Goal: Task Accomplishment & Management: Complete application form

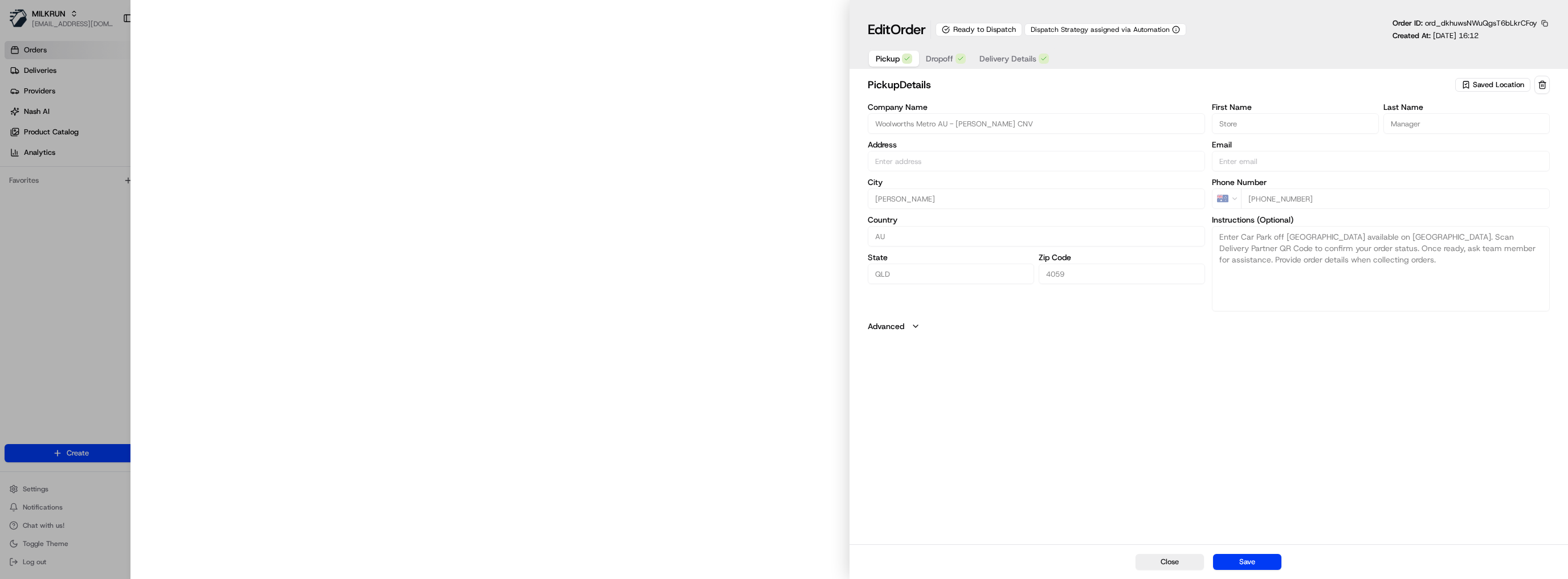
type input "[STREET_ADDRESS][PERSON_NAME]"
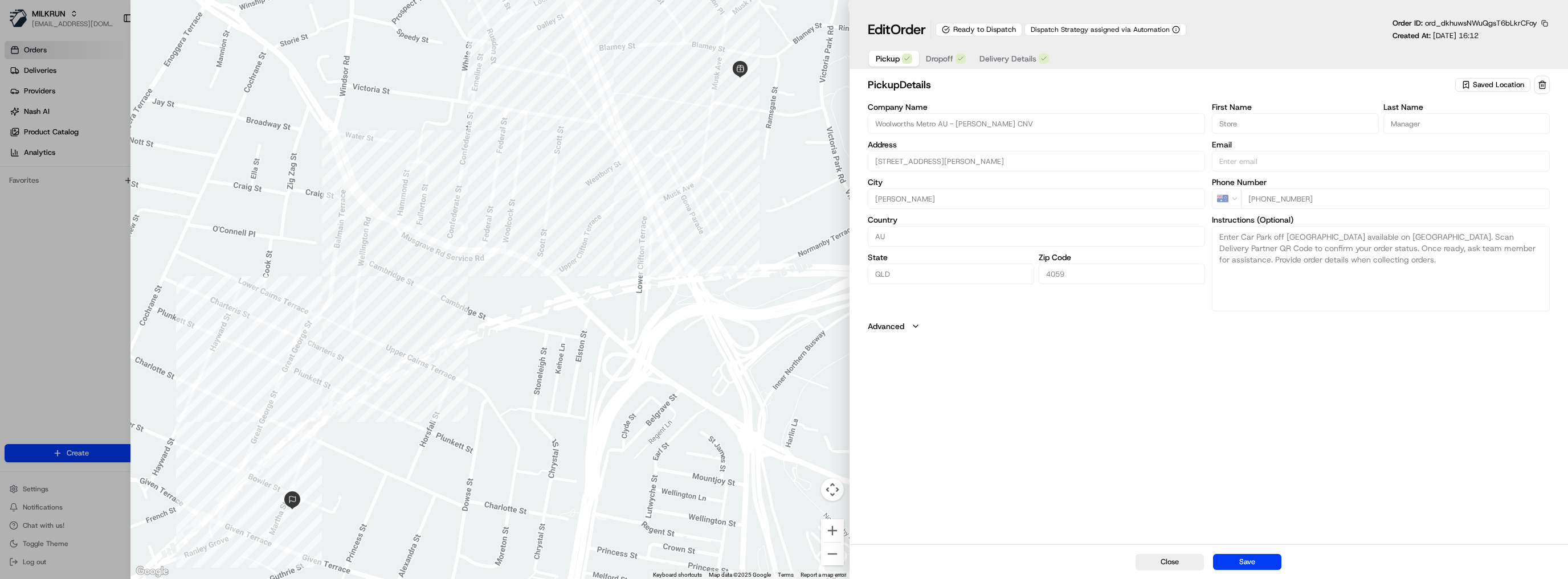
click at [29, 193] on div at bounding box center [784, 290] width 1568 height 579
type input "+1"
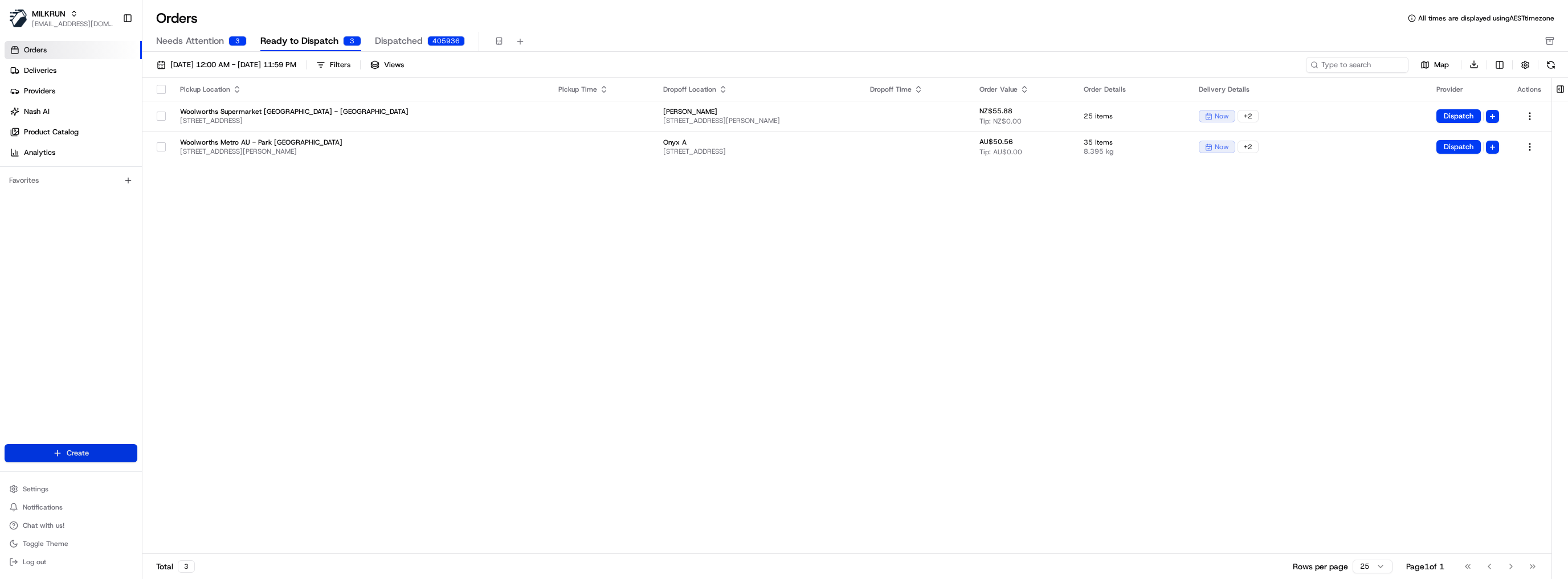
click at [78, 448] on html "MILKRUN [EMAIL_ADDRESS][DOMAIN_NAME] Toggle Sidebar Orders Deliveries Providers…" at bounding box center [784, 290] width 1568 height 579
click at [184, 476] on link "Delivery" at bounding box center [206, 474] width 127 height 21
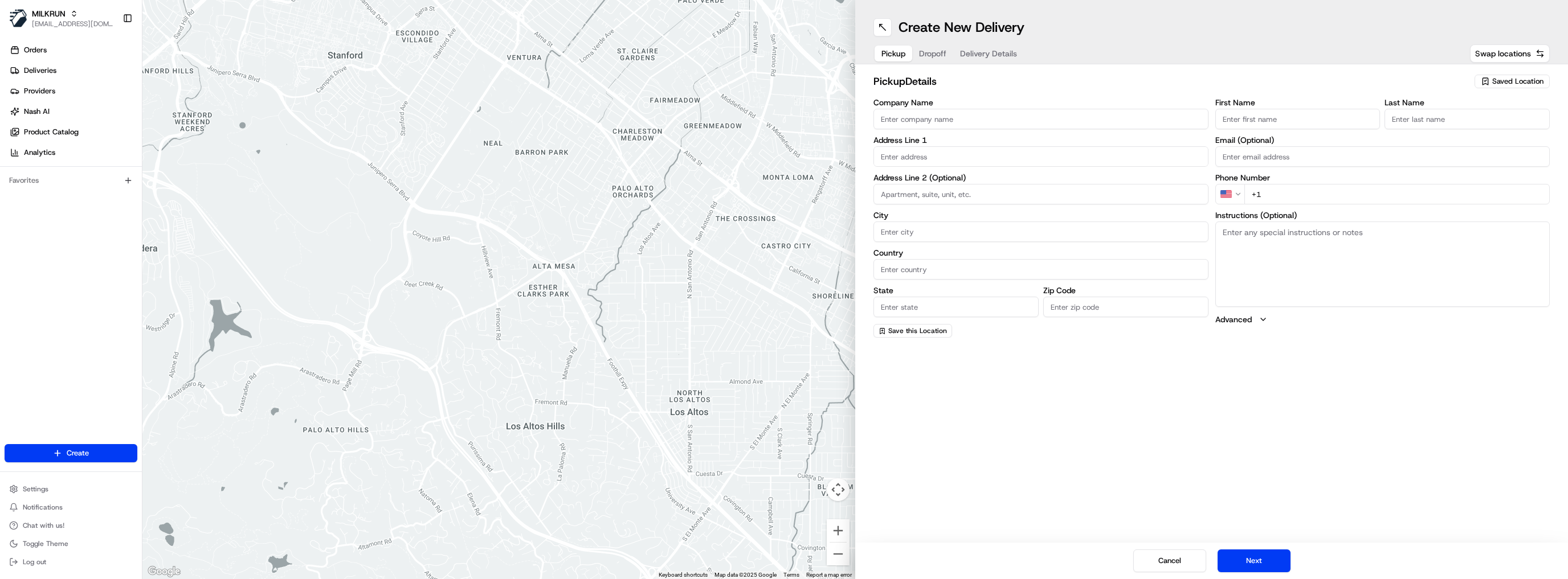
click at [1491, 83] on div "Saved Location" at bounding box center [1512, 81] width 75 height 13
type input "[PERSON_NAME]"
click at [1500, 139] on span "Woolworths [PERSON_NAME] CNV (2718)" at bounding box center [1493, 147] width 140 height 21
type input "Woolworths [PERSON_NAME] CNV"
type input "[STREET_ADDRESS]"
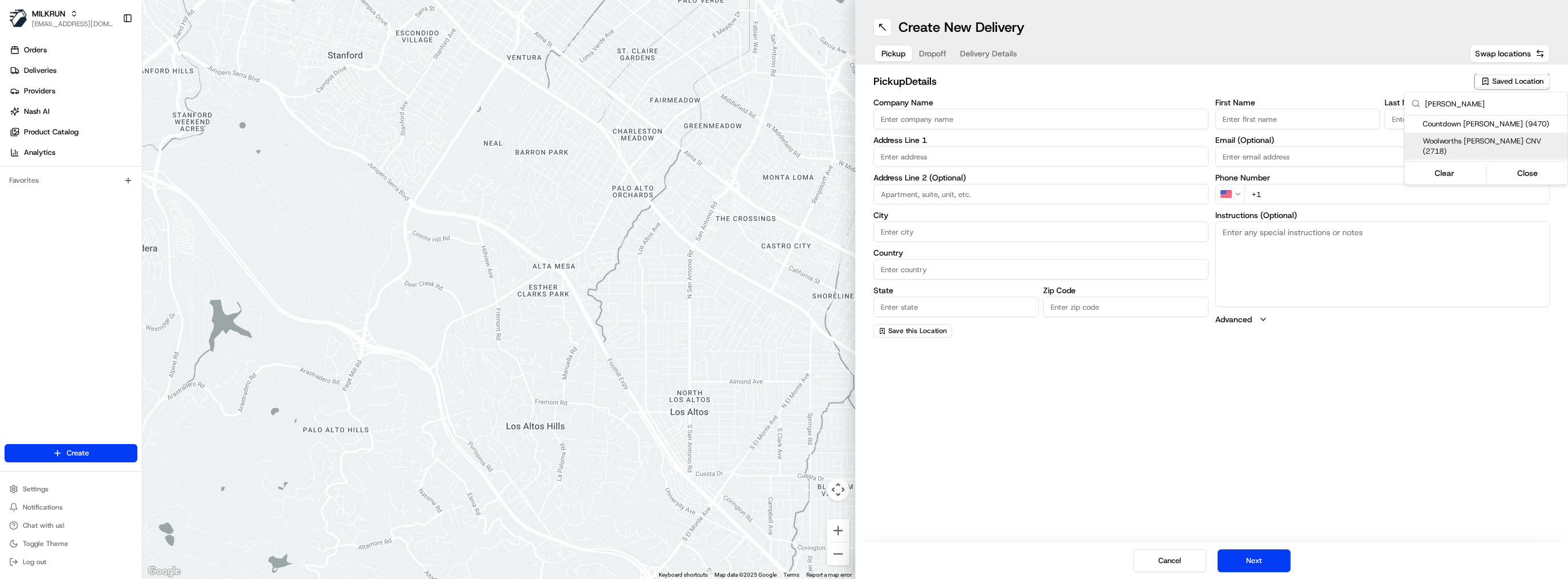
type input "[PERSON_NAME]"
type input "AU"
type input "QLD"
type input "4059"
type input "[PHONE_NUMBER]"
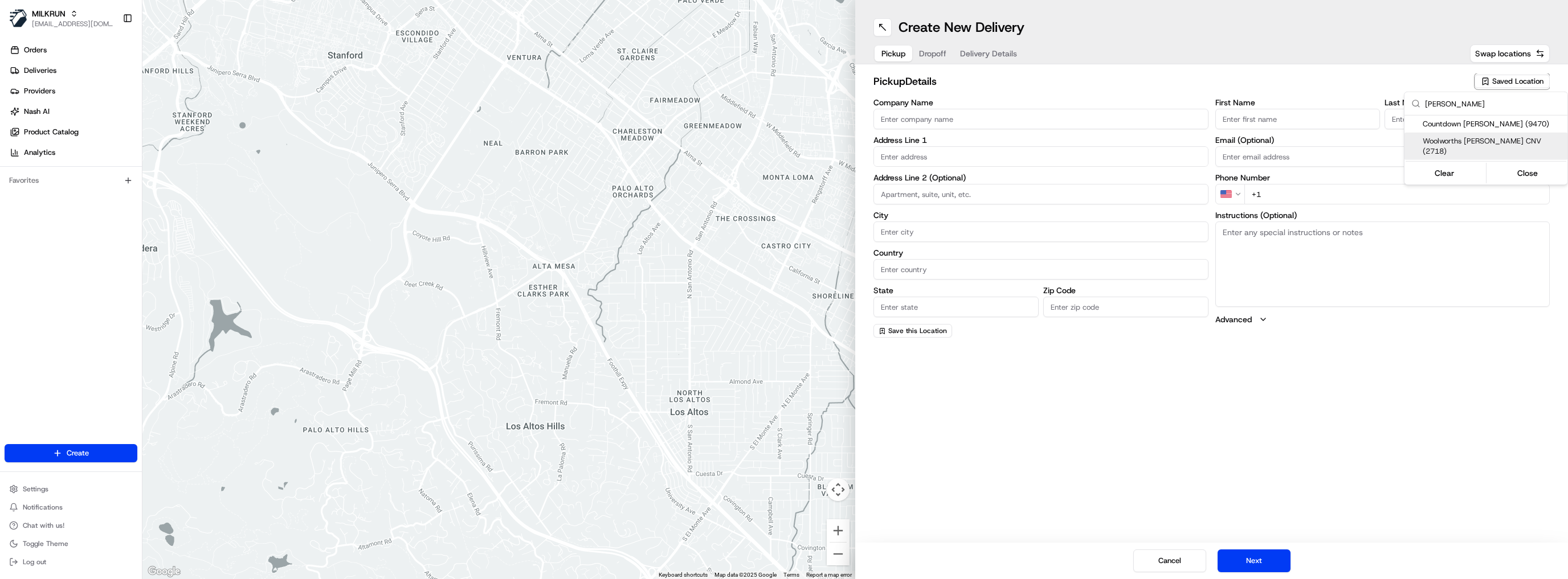
type textarea "This is a Woolworths Metro store. Enter Car Park off [GEOGRAPHIC_DATA] availabl…"
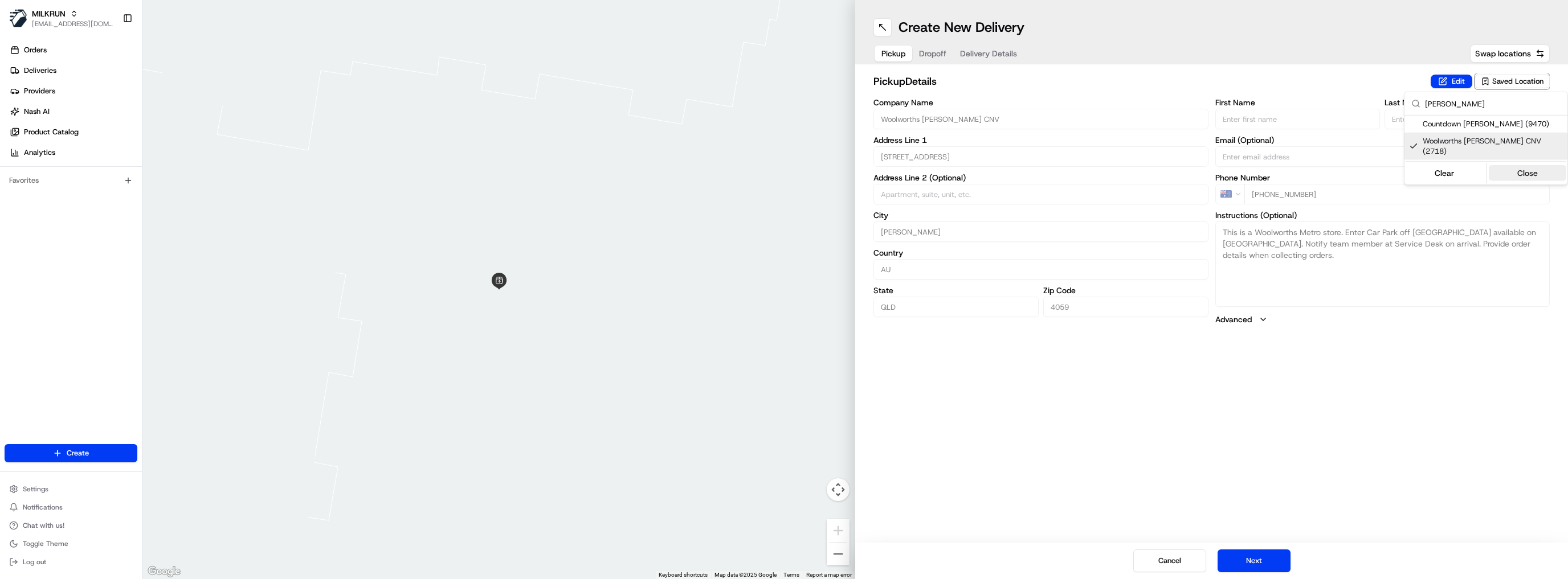
click at [1519, 165] on button "Close" at bounding box center [1528, 173] width 78 height 16
click at [937, 56] on span "Dropoff" at bounding box center [933, 54] width 27 height 12
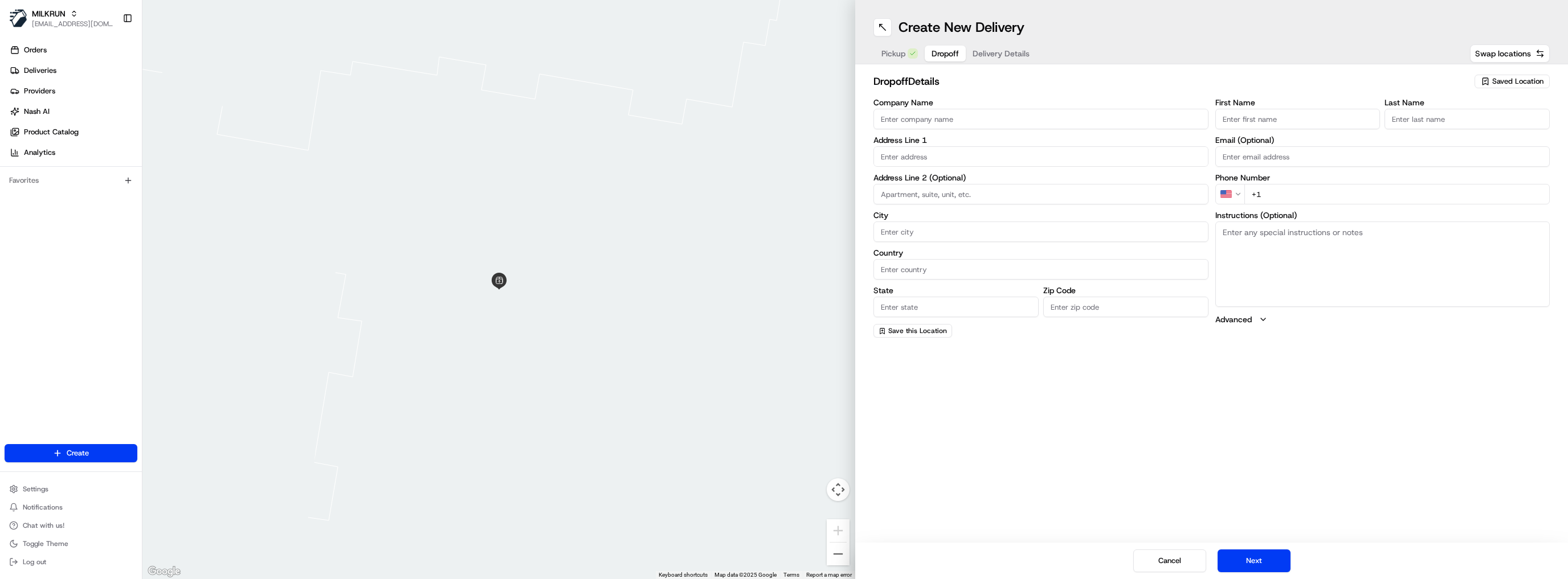
click at [1223, 114] on input "First Name" at bounding box center [1298, 119] width 165 height 21
paste input "[PERSON_NAME]"
drag, startPoint x: 1305, startPoint y: 122, endPoint x: 1250, endPoint y: 122, distance: 55.0
click at [1250, 122] on input "[PERSON_NAME]" at bounding box center [1298, 119] width 165 height 21
type input "[PERSON_NAME]"
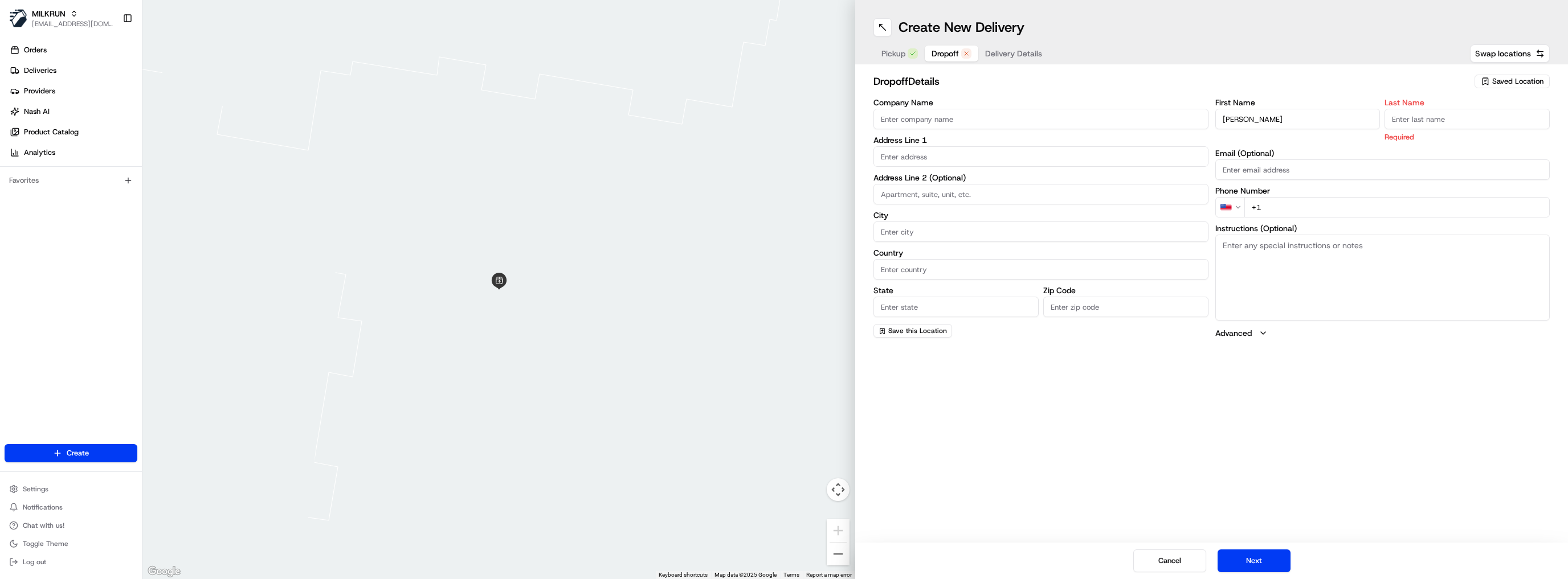
click at [1440, 120] on input "Last Name" at bounding box center [1467, 119] width 165 height 21
type input "v"
paste input "[PERSON_NAME]"
type input "[PERSON_NAME]"
click at [1298, 200] on input "+1" at bounding box center [1397, 194] width 306 height 21
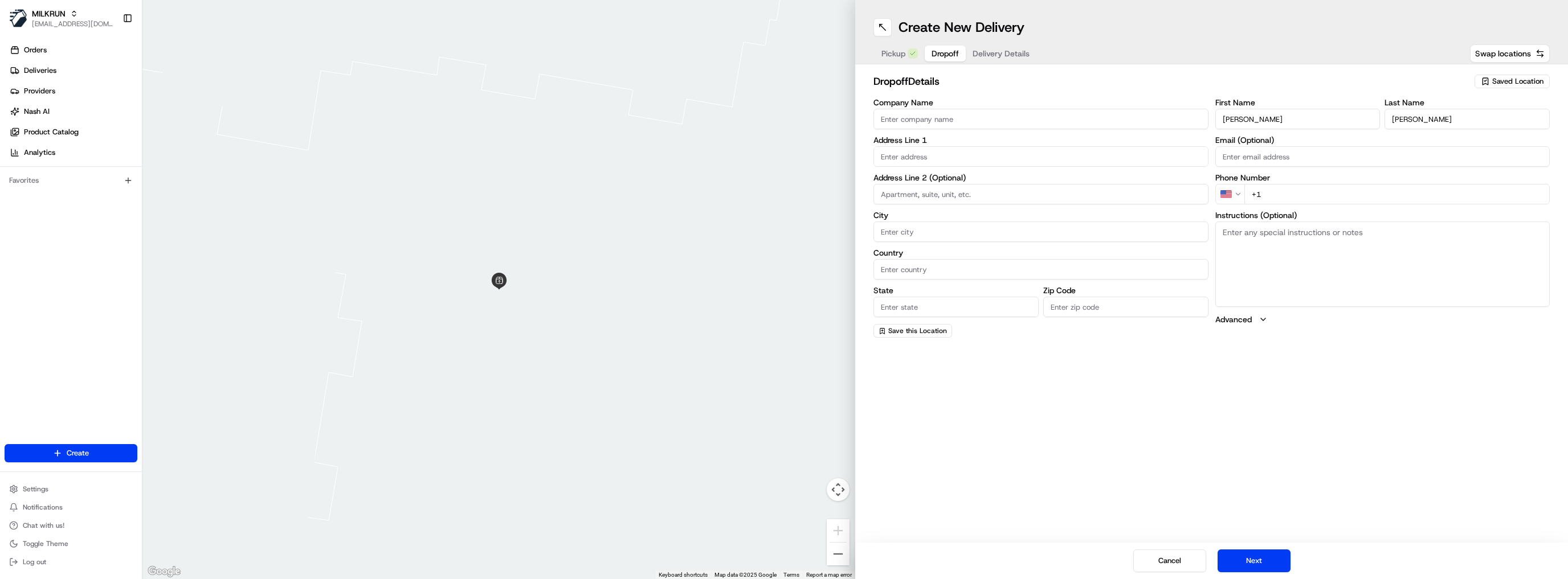
paste input "0415554537"
click at [1265, 193] on input "+1 0415554537" at bounding box center [1397, 194] width 306 height 21
type input "[PHONE_NUMBER]"
click at [1223, 376] on div "Create New Delivery Pickup Dropoff Delivery Details Swap locations dropoff Deta…" at bounding box center [1211, 290] width 713 height 579
click at [914, 161] on input "text" at bounding box center [1041, 157] width 335 height 21
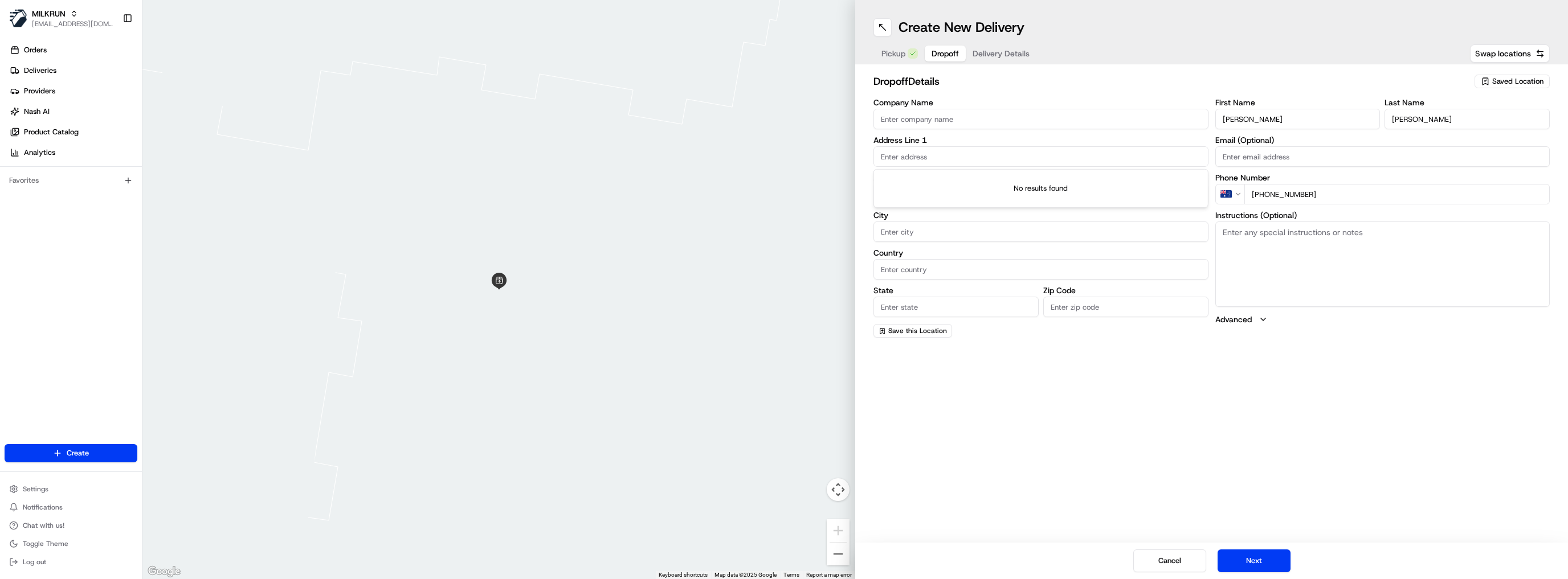
paste input "[STREET_ADDRESS][PERSON_NAME]"
click at [943, 175] on div "[STREET_ADDRESS][PERSON_NAME]" at bounding box center [1041, 181] width 329 height 17
type input "[STREET_ADDRESS][PERSON_NAME]"
type input "Paddington"
type input "[GEOGRAPHIC_DATA]"
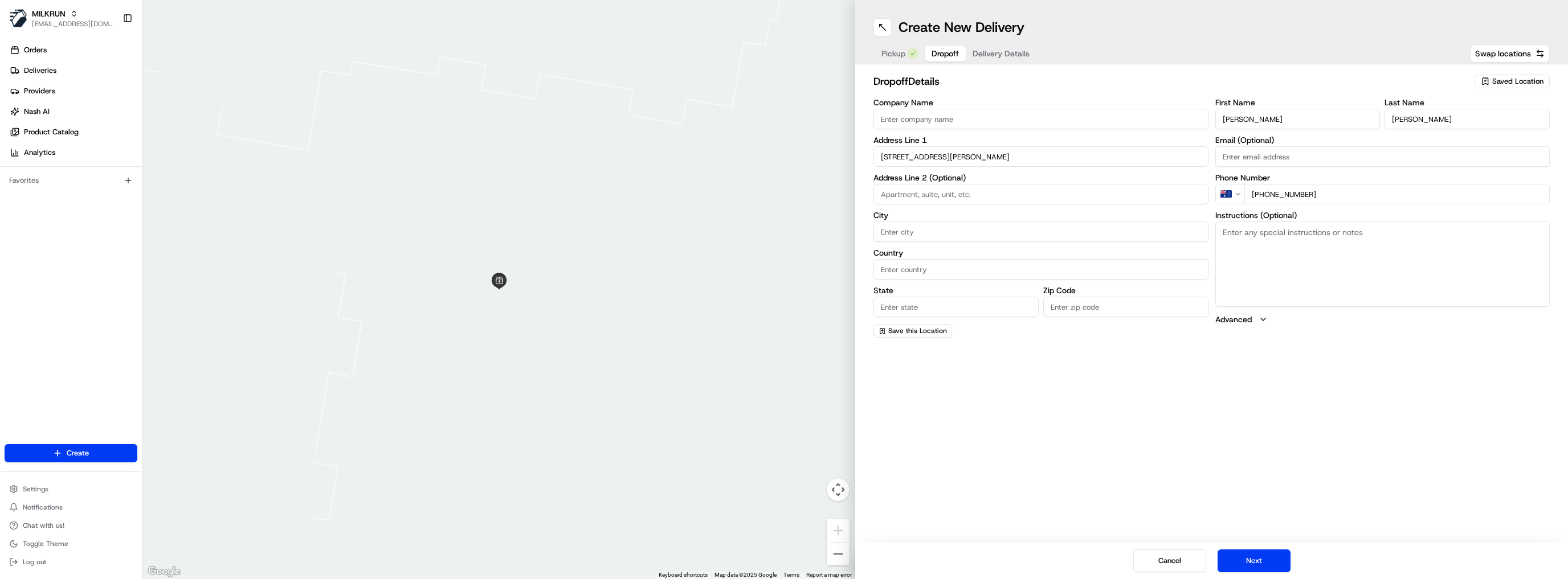
type input "QLD"
type input "4064"
type input "[STREET_ADDRESS][PERSON_NAME]"
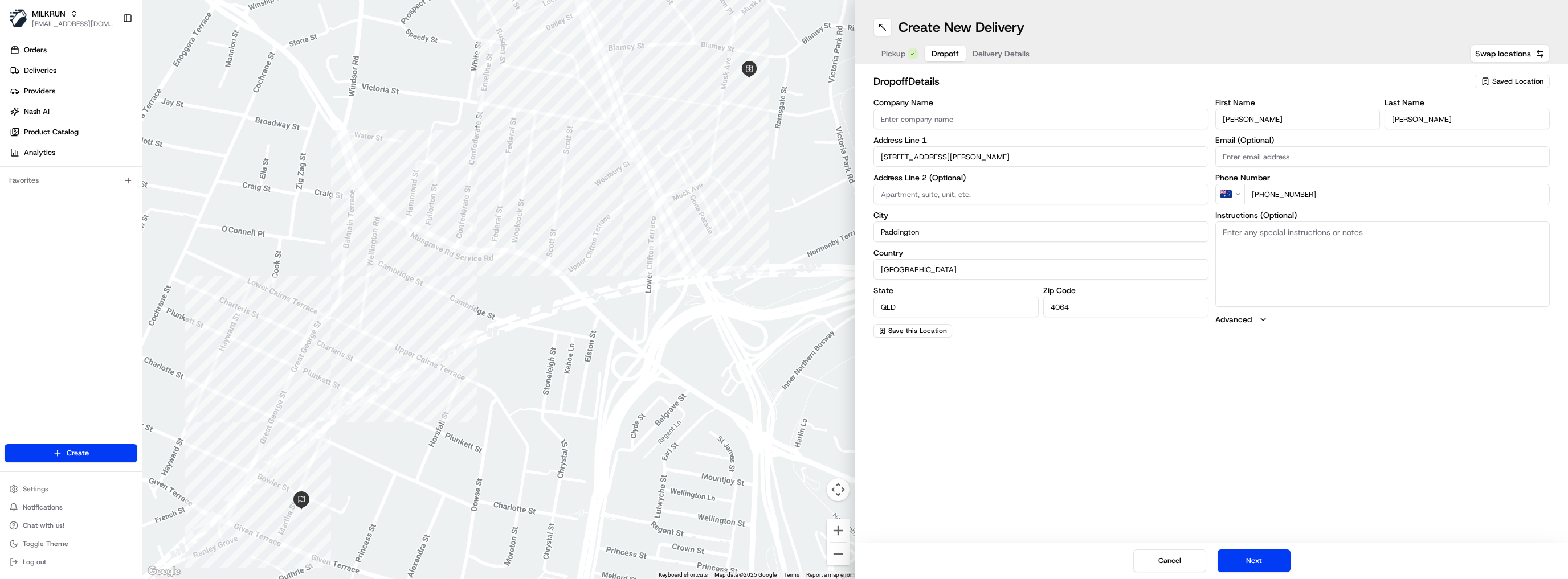
click at [981, 51] on button "Delivery Details" at bounding box center [1001, 54] width 71 height 16
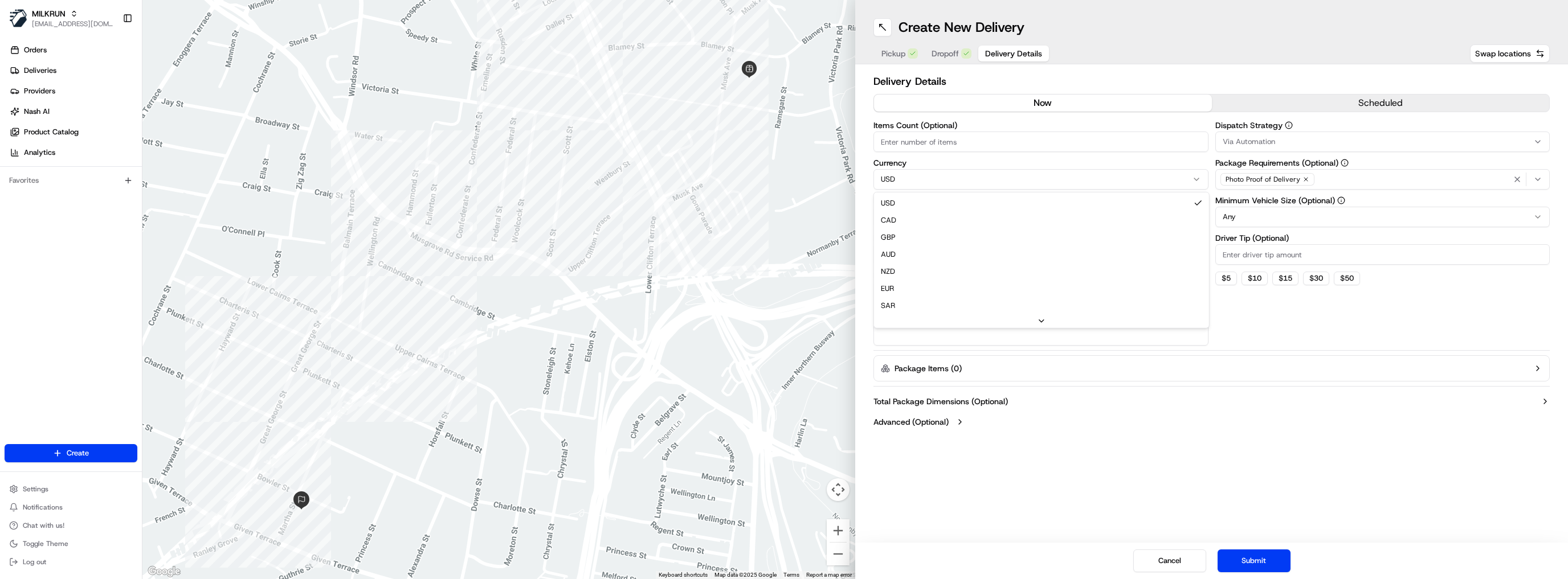
click at [898, 181] on html "MILKRUN [EMAIL_ADDRESS][DOMAIN_NAME] Toggle Sidebar Orders Deliveries Providers…" at bounding box center [784, 290] width 1568 height 579
click at [911, 218] on input "Package Value" at bounding box center [1041, 217] width 335 height 21
paste input "58.84"
type input "58.84"
click at [1303, 181] on icon "button" at bounding box center [1306, 179] width 7 height 7
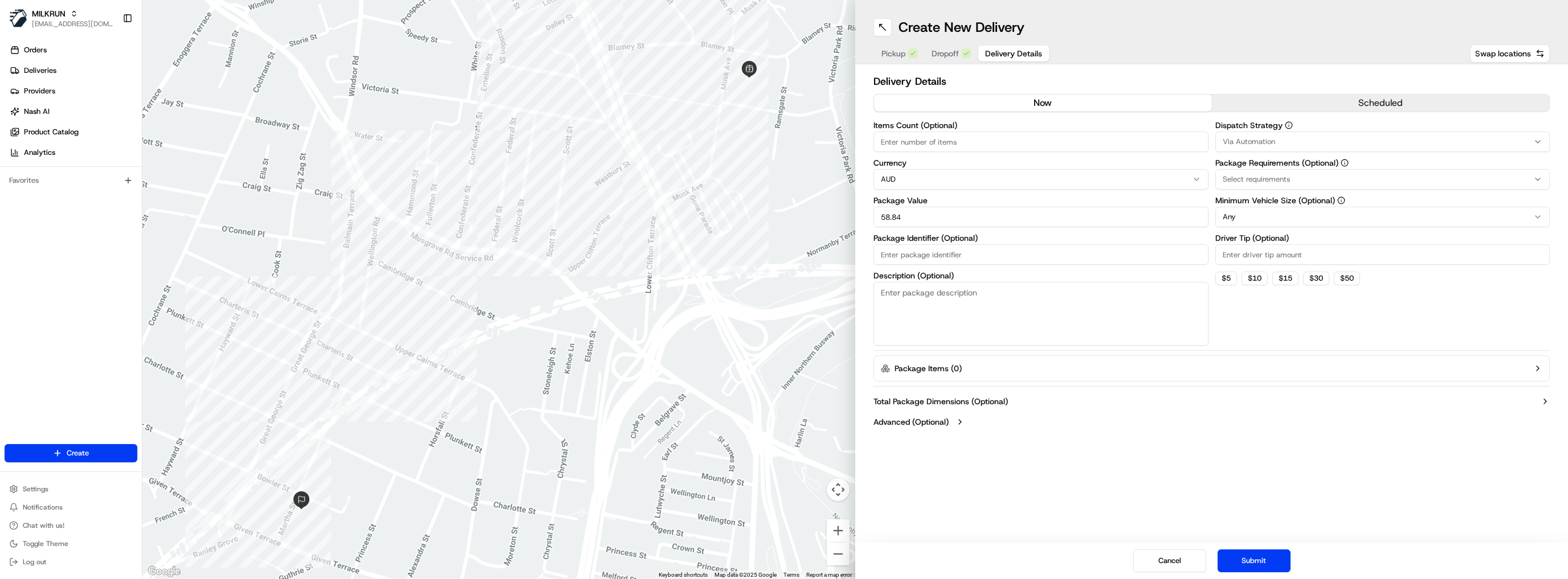
click at [1290, 183] on div "Select requirements" at bounding box center [1382, 179] width 329 height 10
type input "deliver"
click at [1281, 291] on span "Meet on Delivery" at bounding box center [1304, 293] width 140 height 10
click at [1348, 319] on button "Close" at bounding box center [1339, 314] width 78 height 16
click at [1269, 212] on html "MILKRUN [EMAIL_ADDRESS][DOMAIN_NAME] Toggle Sidebar Orders Deliveries Providers…" at bounding box center [784, 290] width 1568 height 579
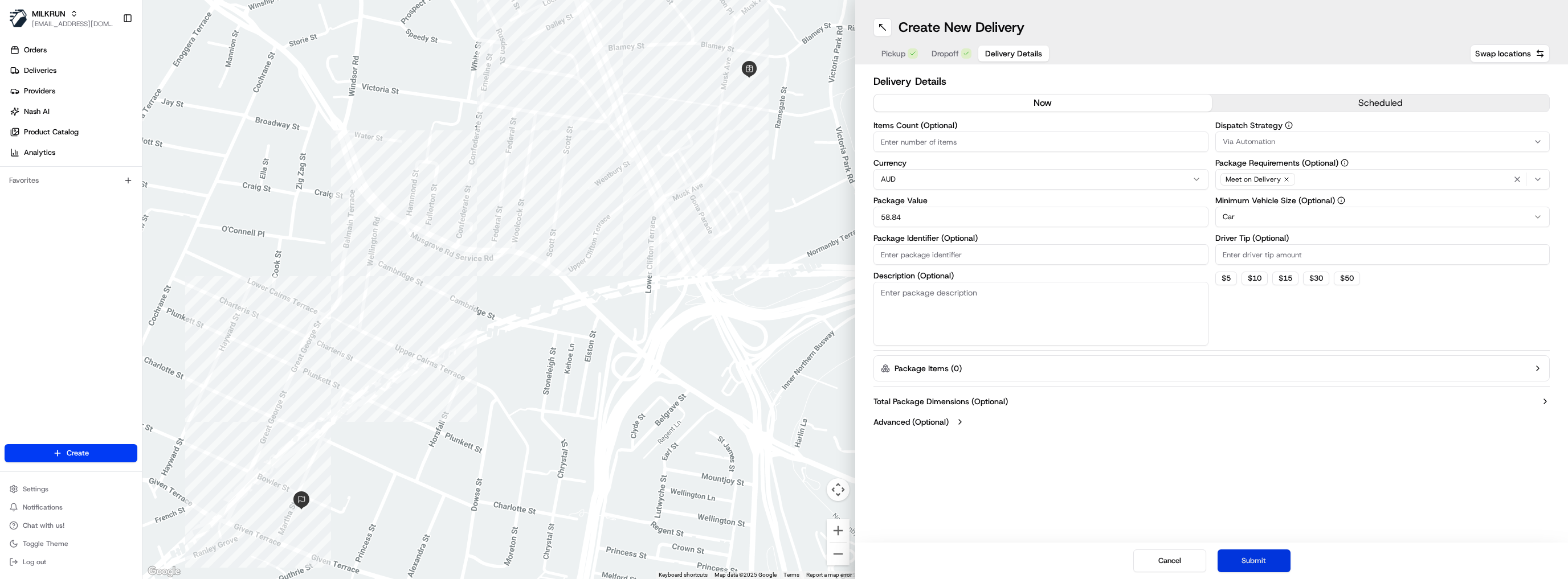
click at [1276, 563] on button "Submit" at bounding box center [1254, 560] width 73 height 23
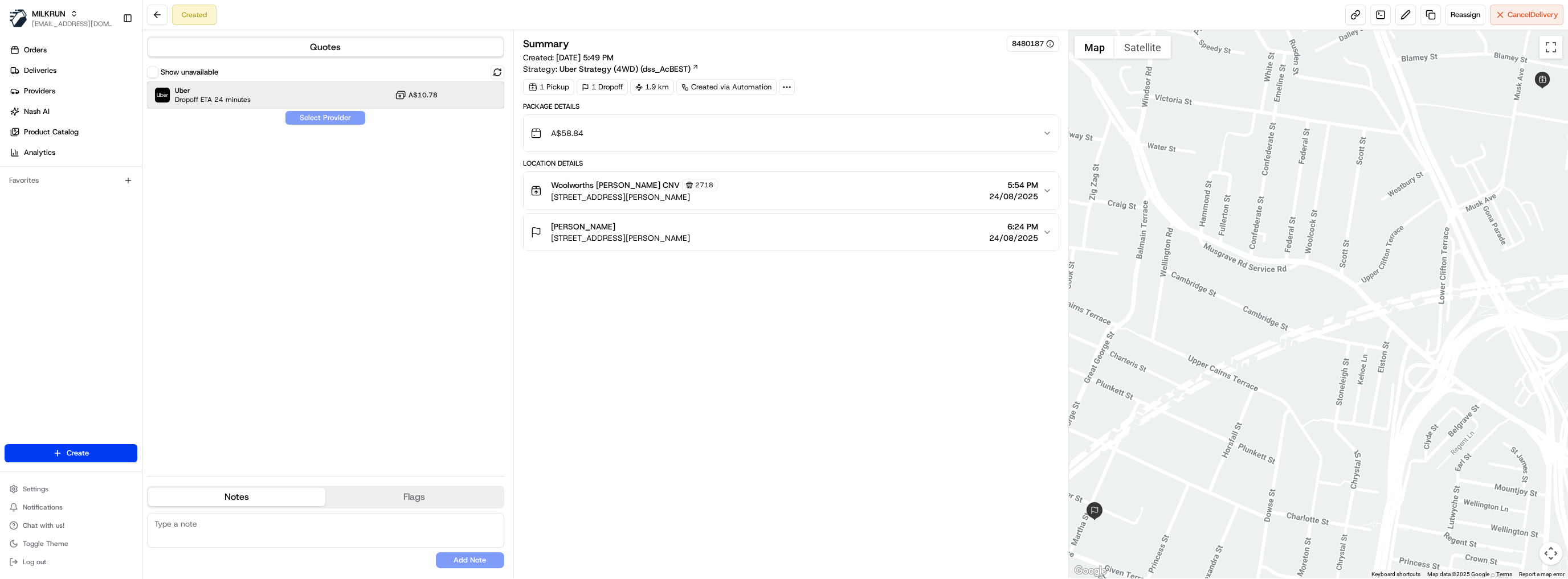
click at [268, 100] on div "Uber Dropoff ETA 24 minutes A$10.78" at bounding box center [326, 95] width 357 height 27
click at [317, 125] on div "Show unavailable Uber Dropoff ETA 24 minutes A$10.78 Assign Provider" at bounding box center [326, 266] width 357 height 401
click at [319, 123] on button "Assign Provider" at bounding box center [325, 118] width 81 height 13
